Goal: Task Accomplishment & Management: Use online tool/utility

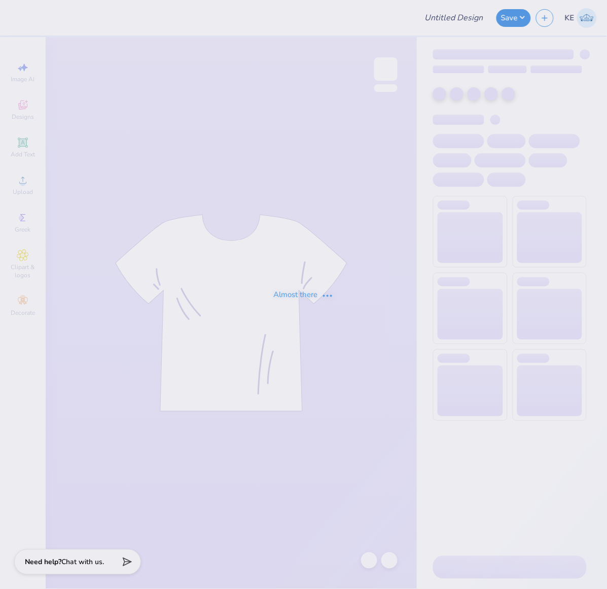
type input "kappa barn formal merch"
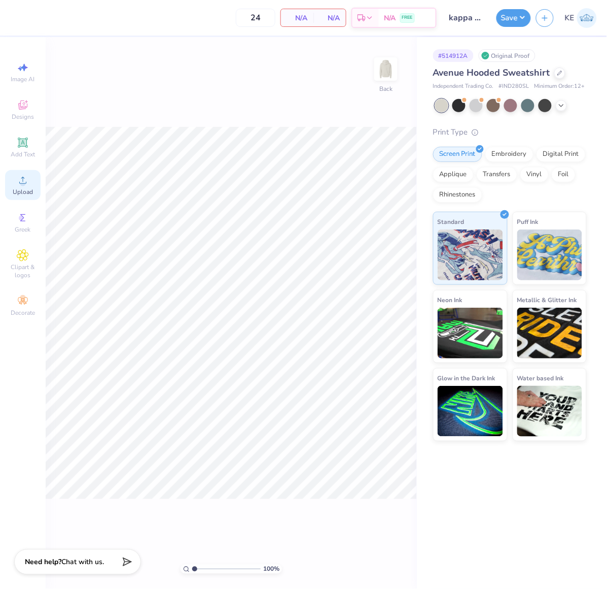
click at [17, 179] on icon at bounding box center [23, 180] width 12 height 12
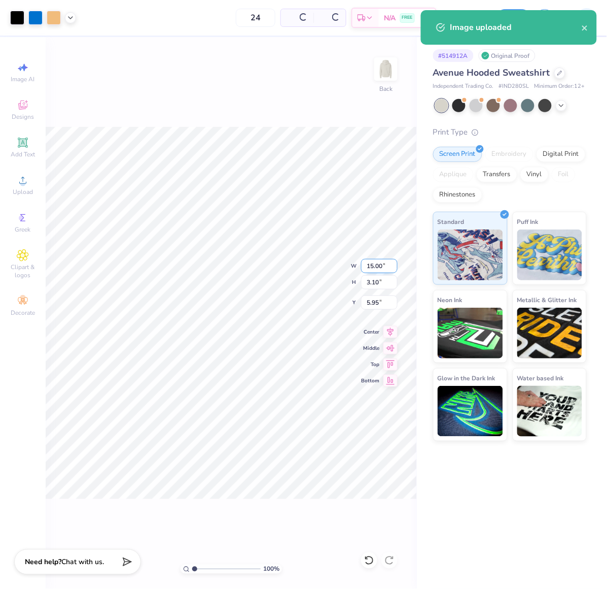
click at [368, 265] on input "15.00" at bounding box center [379, 266] width 37 height 14
type input "3.50"
type input "0.72"
type input "3.00"
click at [328, 274] on div "100 % Back W 3.50 3.50 " H 0.72 0.72 " Y 3.00 3.00 " Center Middle Top Bottom" at bounding box center [231, 313] width 371 height 552
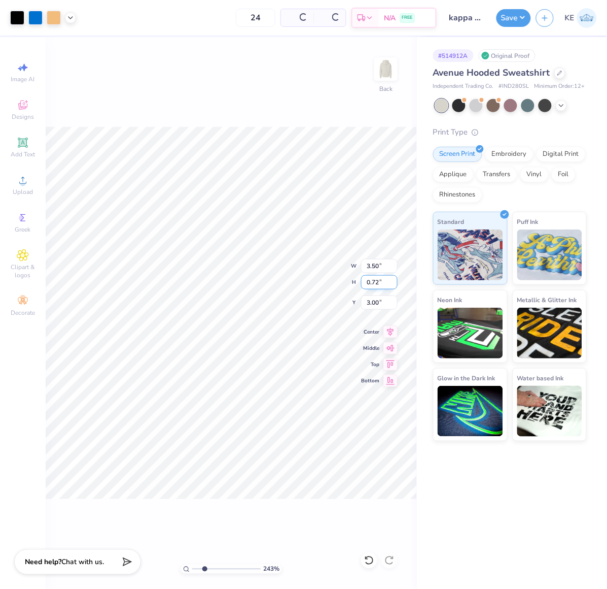
click at [306, 272] on div "243 % Back W 3.50 3.50 " H 0.72 0.72 " Y 3.00 3.00 " Center Middle Top Bottom" at bounding box center [231, 313] width 371 height 552
click at [417, 294] on div "Art colors 24 Per Item Total Est. Delivery N/A FREE Design Title kappa barn for…" at bounding box center [303, 294] width 607 height 589
click at [395, 55] on img at bounding box center [386, 69] width 41 height 41
click at [19, 178] on icon at bounding box center [23, 180] width 12 height 12
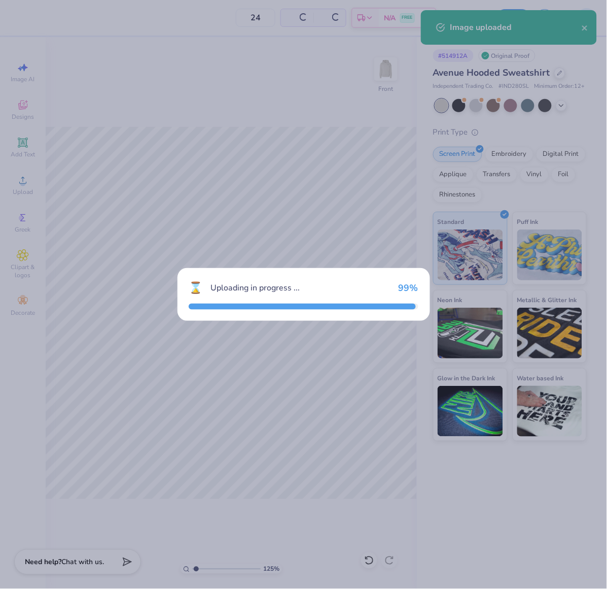
type input "1.24898773763972"
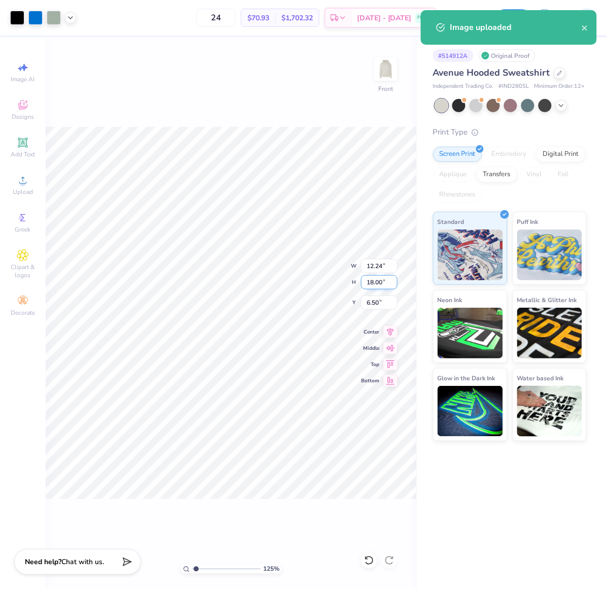
click at [377, 283] on input "18.00" at bounding box center [379, 282] width 37 height 14
type input "15"
type input "1.24898773763972"
type input "10.20"
type input "15.00"
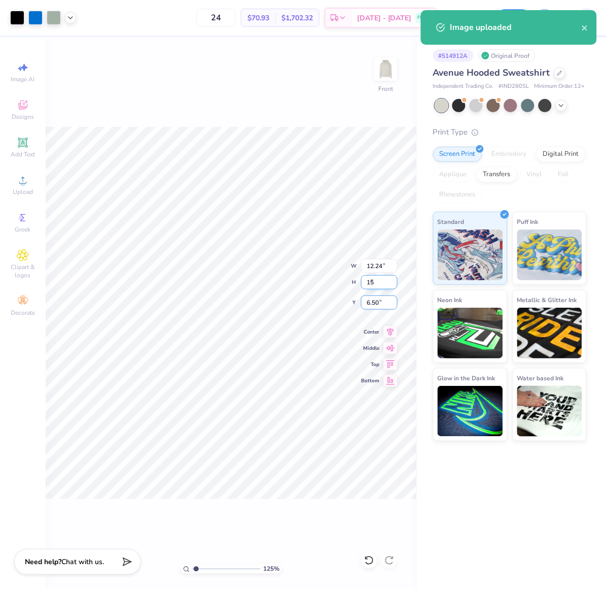
type input "8.00"
type input "1.24898773763972"
click at [378, 300] on input "8.00" at bounding box center [379, 302] width 37 height 14
type input "6"
type input "1.24898773763972"
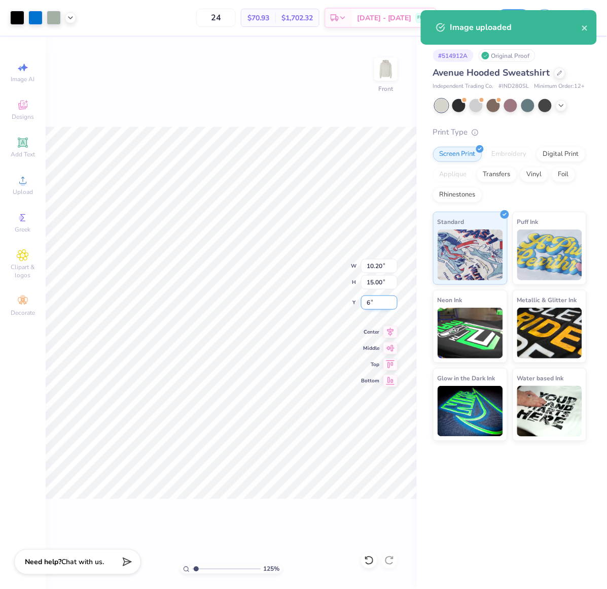
type input "6.00"
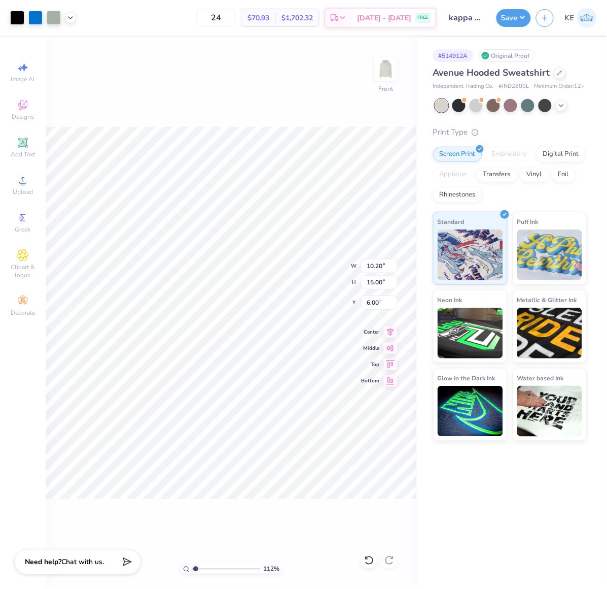
type input "1"
click at [516, 15] on button "Save" at bounding box center [514, 17] width 35 height 18
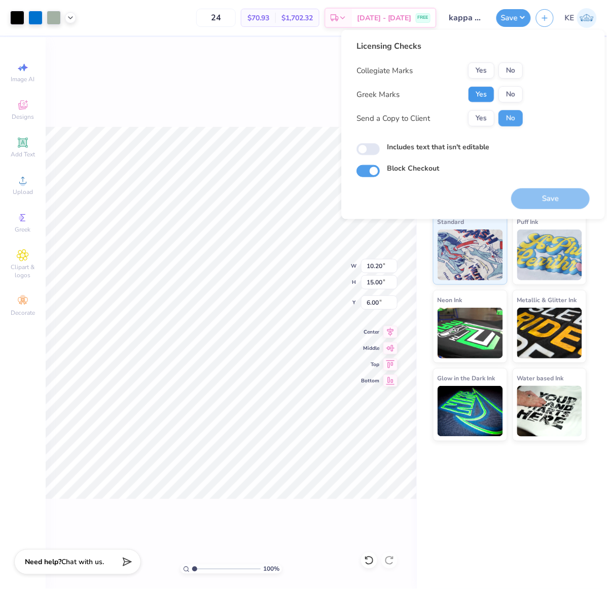
click at [491, 98] on button "Yes" at bounding box center [481, 94] width 26 height 16
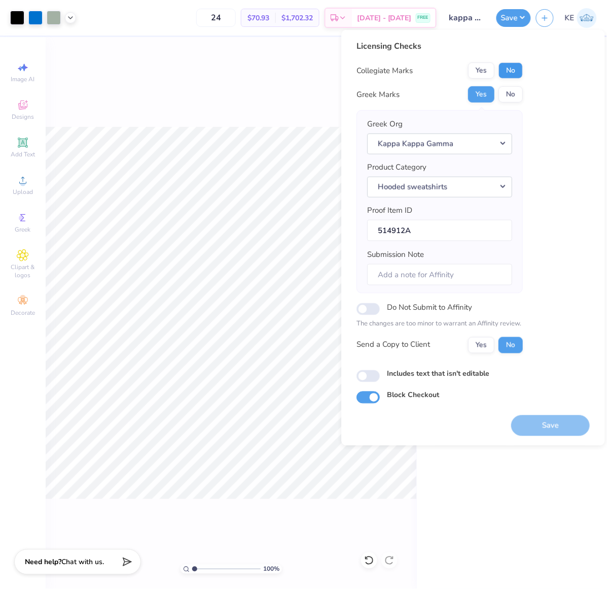
click at [518, 73] on button "No" at bounding box center [511, 70] width 24 height 16
click at [551, 426] on button "Save" at bounding box center [550, 425] width 79 height 21
